Goal: Task Accomplishment & Management: Use online tool/utility

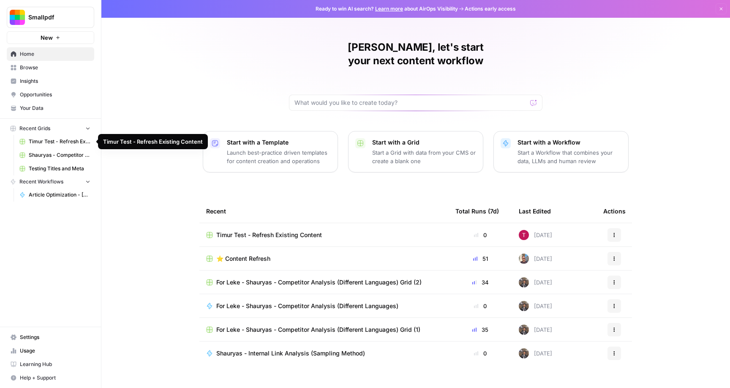
click at [40, 139] on span "Timur Test - Refresh Existing Content" at bounding box center [60, 142] width 62 height 8
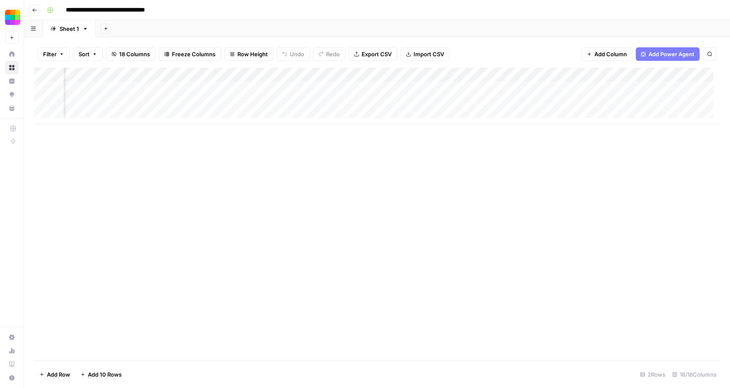
scroll to position [0, 368]
click at [249, 90] on div "Add Column" at bounding box center [376, 96] width 685 height 57
click at [298, 88] on div "Add Column" at bounding box center [376, 96] width 685 height 57
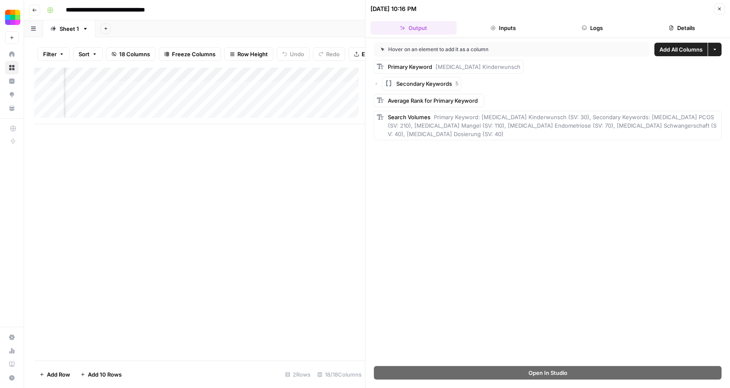
click at [717, 8] on icon "button" at bounding box center [719, 8] width 5 height 5
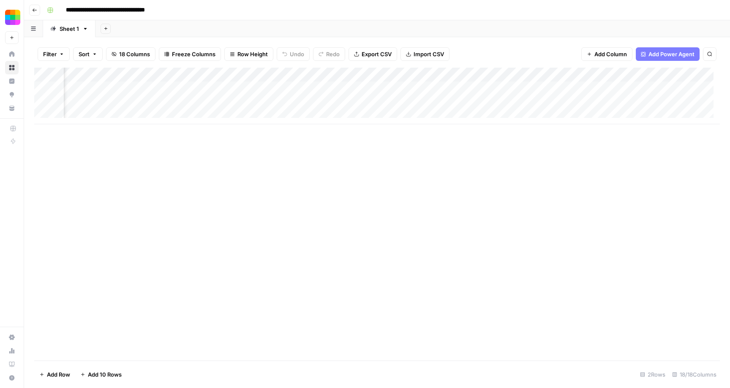
scroll to position [0, 683]
click at [199, 87] on div "Add Column" at bounding box center [376, 96] width 685 height 57
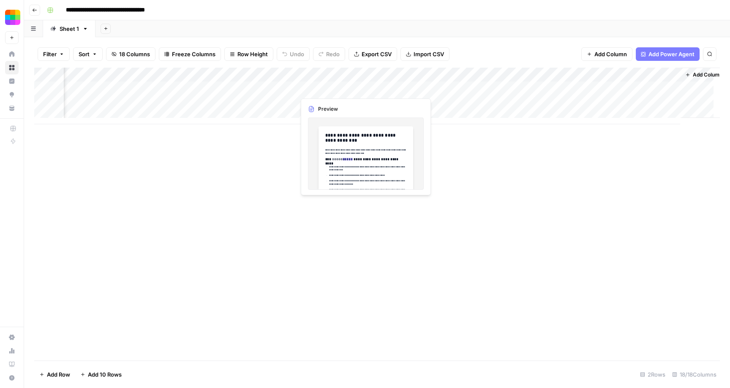
click at [324, 90] on div "Add Column" at bounding box center [376, 96] width 685 height 57
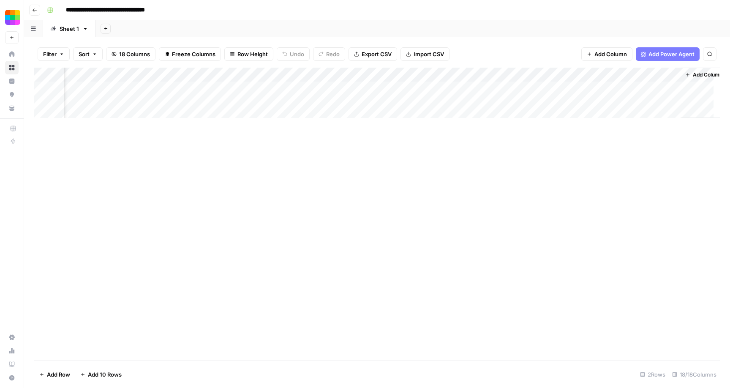
click at [363, 87] on div "Add Column" at bounding box center [376, 96] width 685 height 57
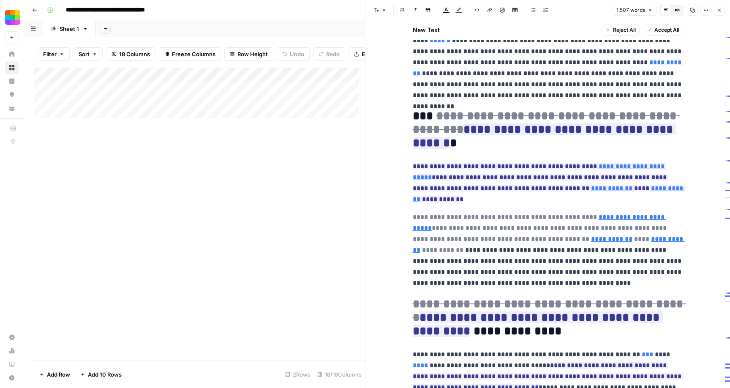
scroll to position [1102, 0]
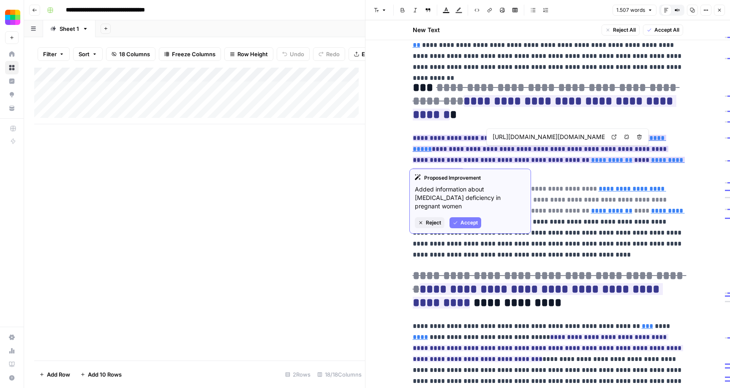
type input "[URL][DOMAIN_NAME]"
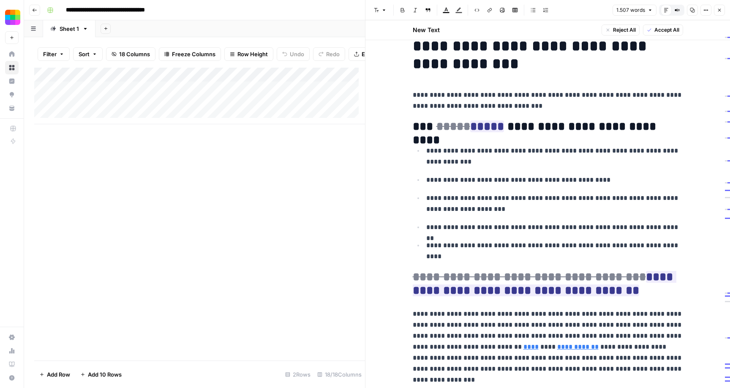
scroll to position [0, 0]
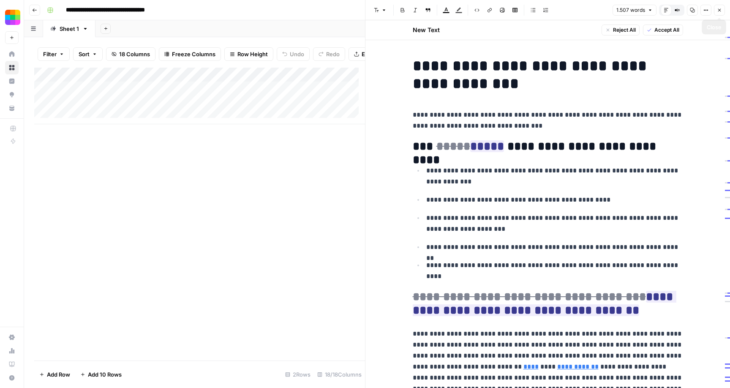
click at [718, 12] on icon "button" at bounding box center [719, 10] width 5 height 5
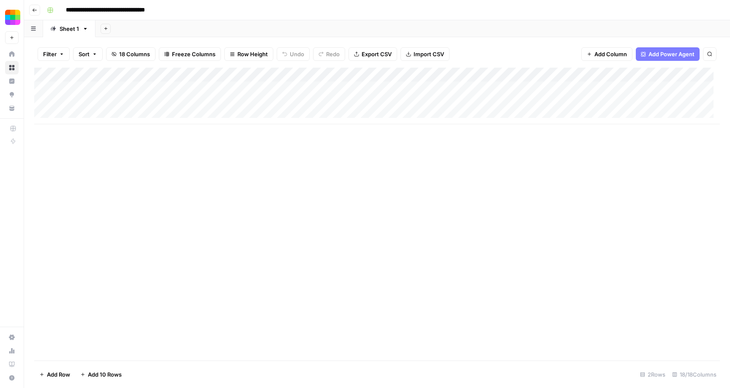
click at [84, 28] on icon "button" at bounding box center [85, 29] width 3 height 2
click at [35, 30] on icon "button" at bounding box center [33, 28] width 5 height 5
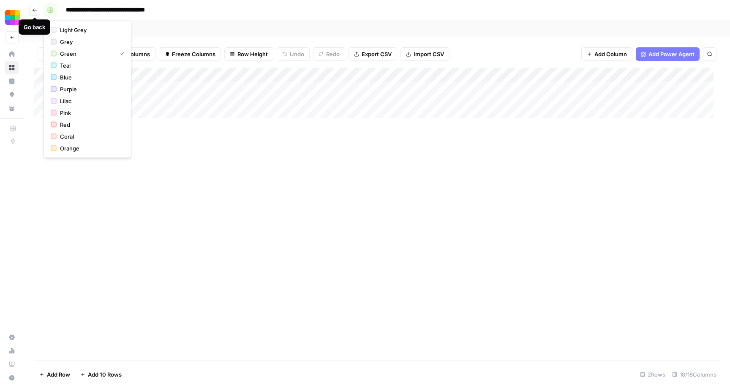
click at [48, 8] on rect "button" at bounding box center [50, 10] width 5 height 5
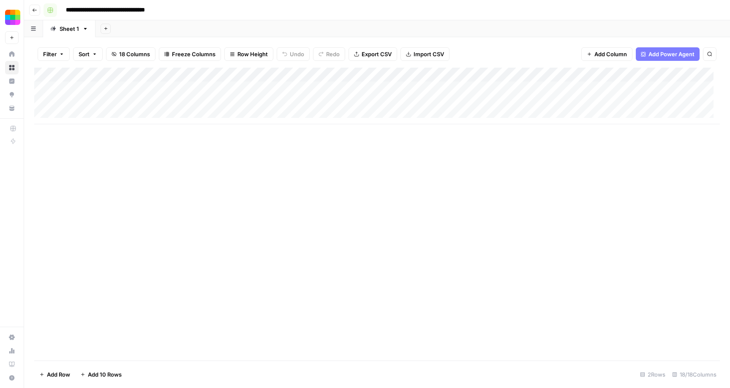
click at [49, 8] on rect "button" at bounding box center [50, 10] width 5 height 5
click at [37, 12] on button "Go back" at bounding box center [34, 10] width 11 height 11
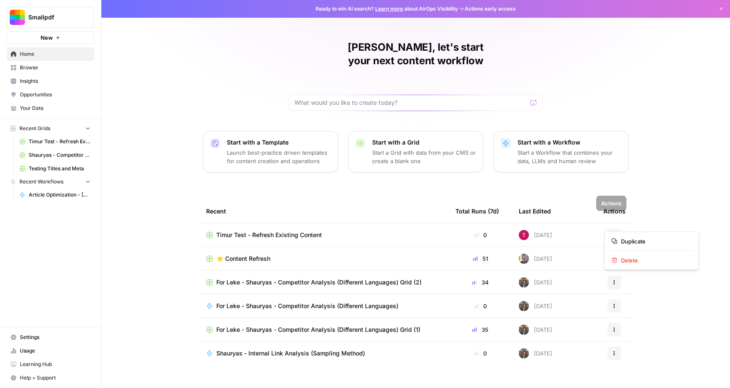
click at [612, 232] on icon "button" at bounding box center [614, 234] width 5 height 5
click at [115, 78] on div "[PERSON_NAME], let's start your next content workflow Start with a Template Lau…" at bounding box center [415, 201] width 628 height 402
click at [57, 193] on span "Article Optimization - [PERSON_NAME]" at bounding box center [60, 195] width 62 height 8
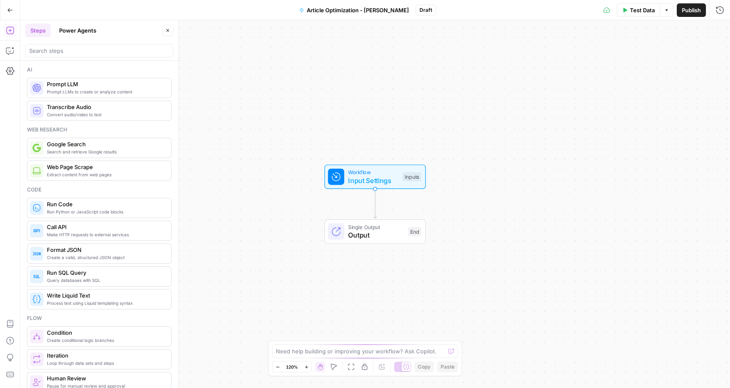
click at [8, 9] on icon "button" at bounding box center [10, 10] width 6 height 6
